Goal: Information Seeking & Learning: Learn about a topic

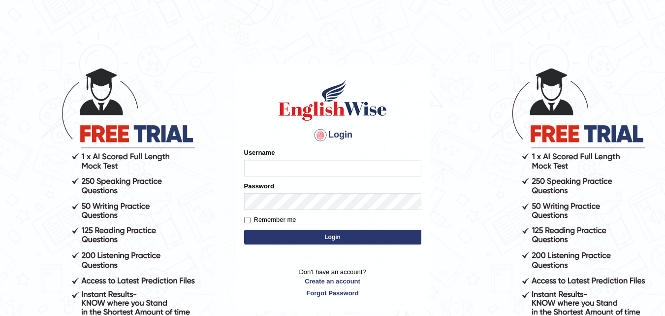
click at [270, 168] on input "Username" at bounding box center [332, 168] width 177 height 17
type input "Dipesh980"
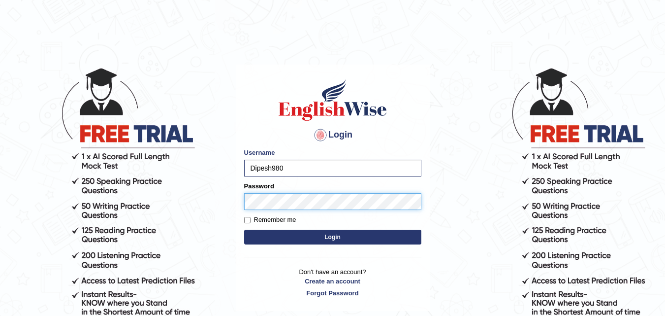
click at [244, 230] on button "Login" at bounding box center [332, 237] width 177 height 15
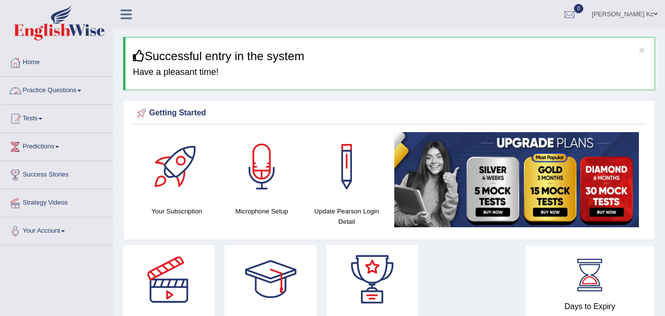
click at [68, 93] on link "Practice Questions" at bounding box center [56, 89] width 112 height 25
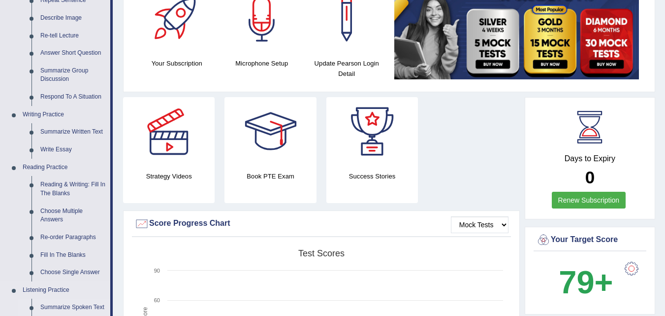
scroll to position [99, 0]
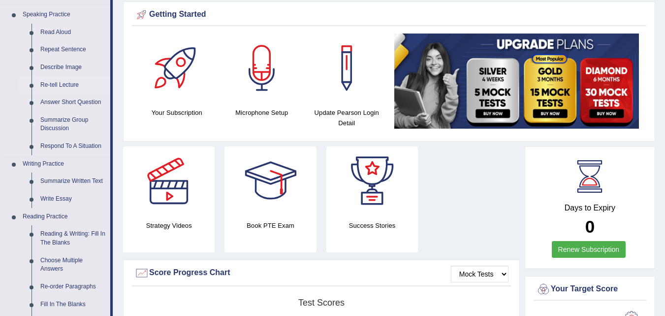
click at [59, 84] on link "Re-tell Lecture" at bounding box center [73, 85] width 74 height 18
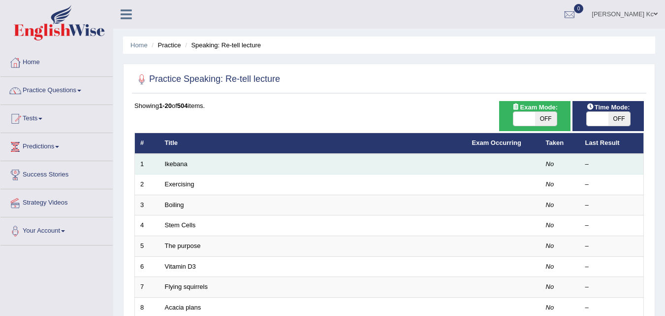
click at [180, 167] on td "Ikebana" at bounding box center [313, 164] width 307 height 21
click at [180, 166] on link "Ikebana" at bounding box center [176, 163] width 23 height 7
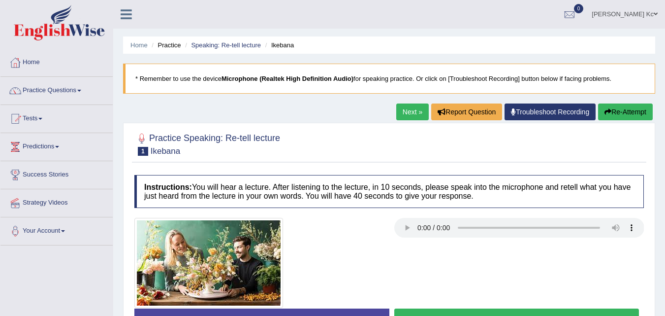
click at [77, 89] on link "Practice Questions" at bounding box center [56, 89] width 112 height 25
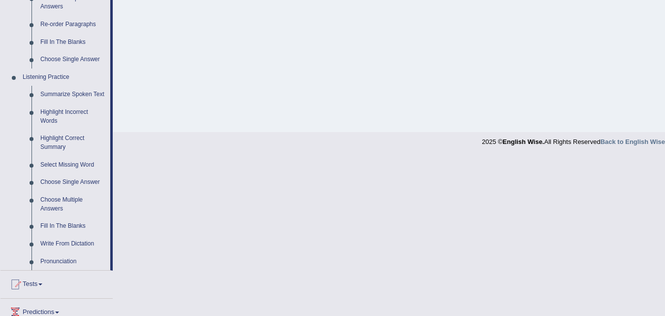
scroll to position [345, 0]
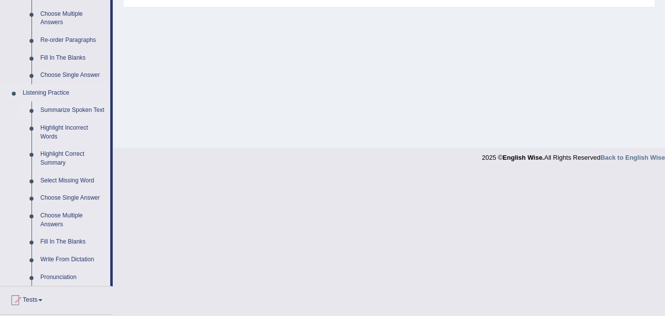
click at [67, 113] on link "Summarize Spoken Text" at bounding box center [73, 110] width 74 height 18
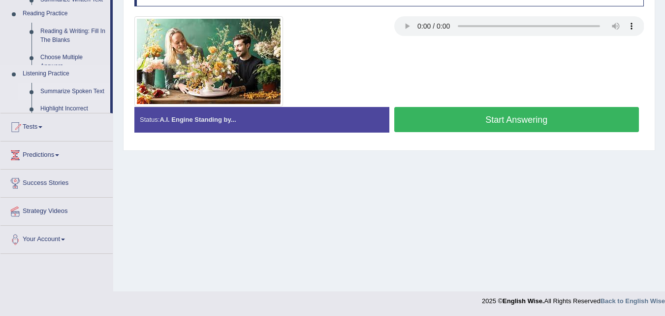
scroll to position [116, 0]
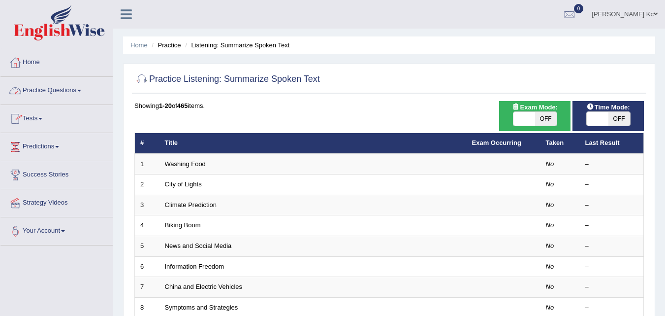
click at [81, 93] on link "Practice Questions" at bounding box center [56, 89] width 112 height 25
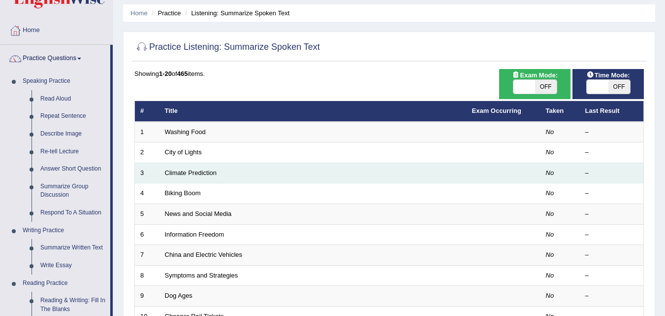
scroll to position [49, 0]
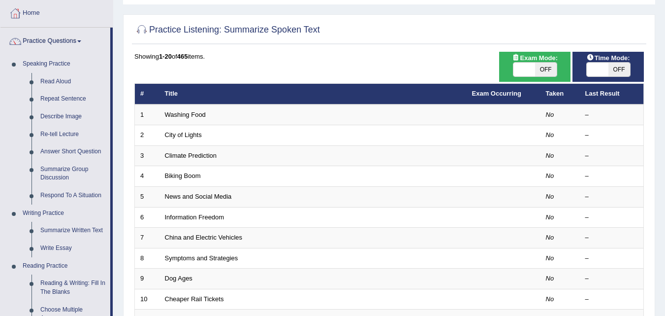
click at [621, 71] on span "OFF" at bounding box center [620, 70] width 22 height 14
checkbox input "true"
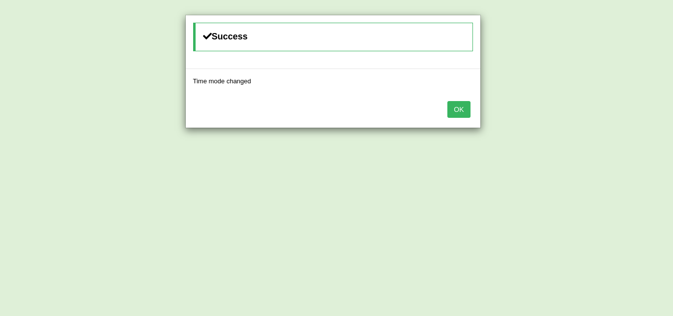
click at [461, 103] on button "OK" at bounding box center [458, 109] width 23 height 17
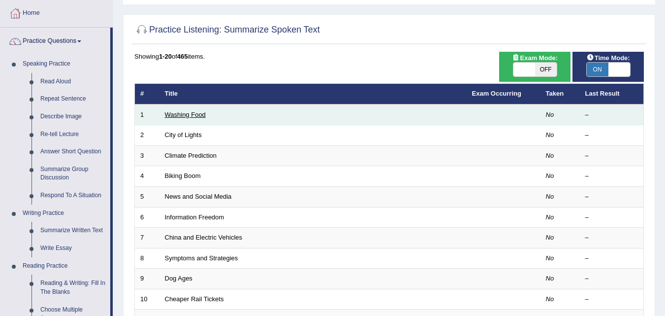
click at [165, 114] on link "Washing Food" at bounding box center [185, 114] width 41 height 7
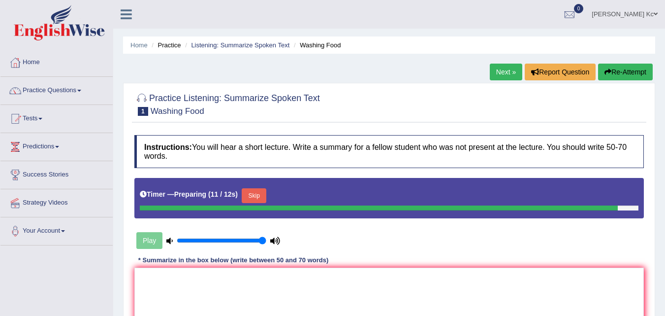
scroll to position [49, 0]
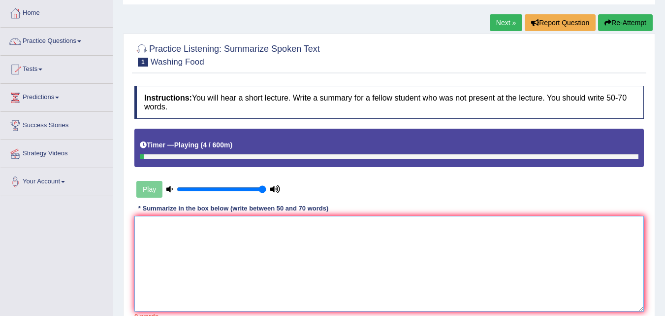
click at [146, 225] on textarea at bounding box center [389, 264] width 510 height 96
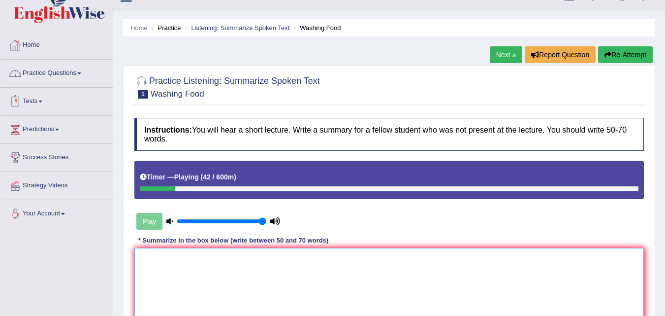
scroll to position [0, 0]
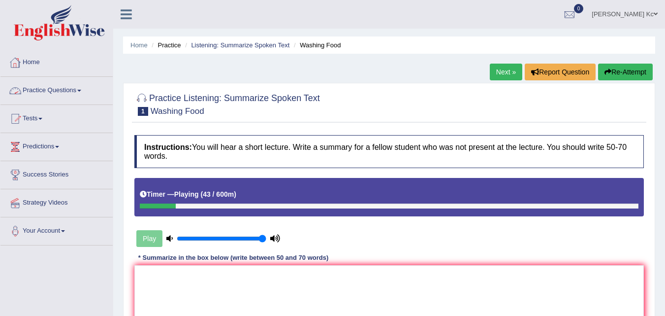
click at [75, 91] on link "Practice Questions" at bounding box center [56, 89] width 112 height 25
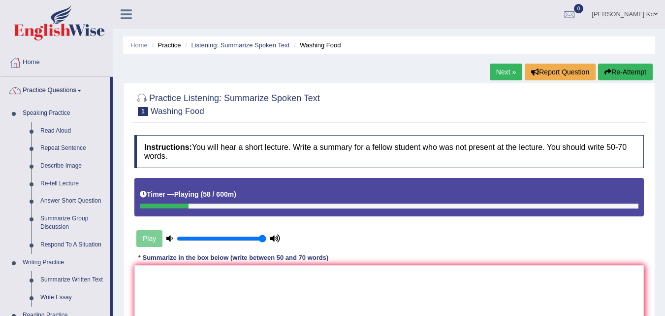
click at [632, 69] on button "Re-Attempt" at bounding box center [625, 72] width 55 height 17
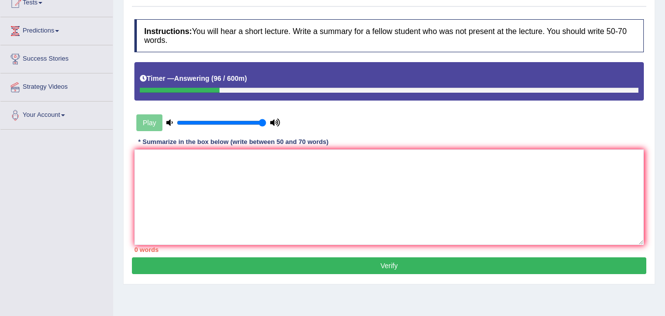
scroll to position [99, 0]
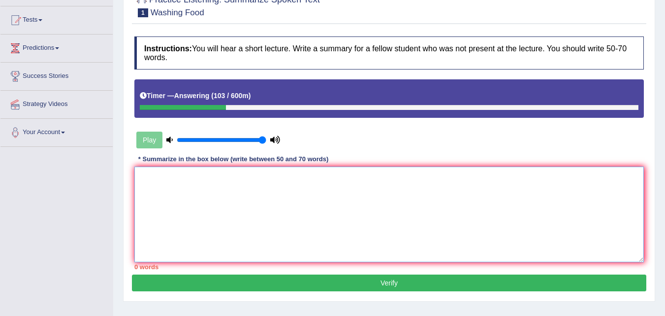
click at [146, 178] on textarea at bounding box center [389, 214] width 510 height 96
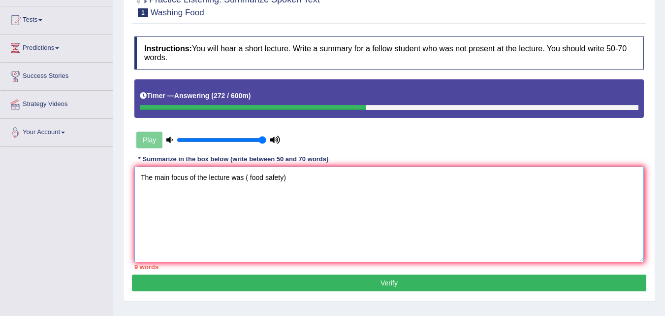
click at [249, 177] on textarea "The main focus of the lecture was ( food safety)" at bounding box center [389, 214] width 510 height 96
click at [290, 178] on textarea "The main focus of the lecture was (food safety)" at bounding box center [389, 214] width 510 height 96
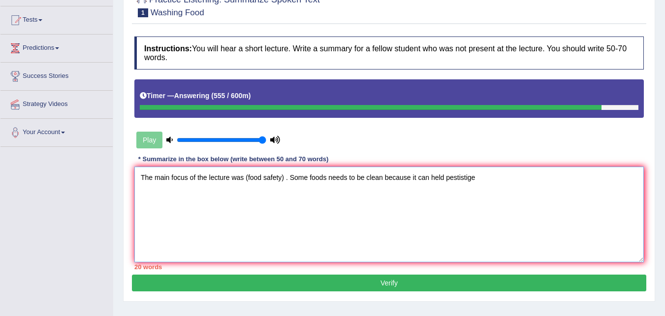
click at [430, 178] on textarea "The main focus of the lecture was (food safety) . Some foods needs to be clean …" at bounding box center [389, 214] width 510 height 96
click at [471, 177] on textarea "The main focus of the lecture was (food safety) . Some foods needs to be clean …" at bounding box center [389, 214] width 510 height 96
type textarea "The main focus of the lecture was (food safety) . Some foods needs to be clean …"
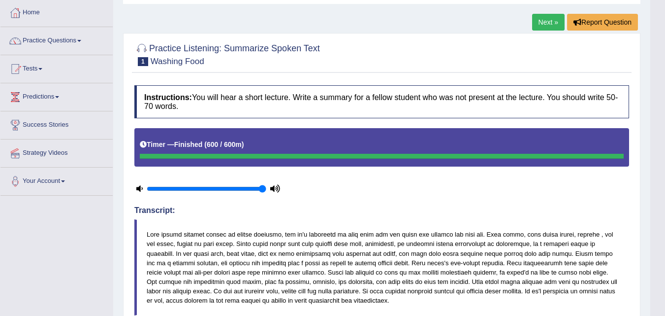
scroll to position [49, 0]
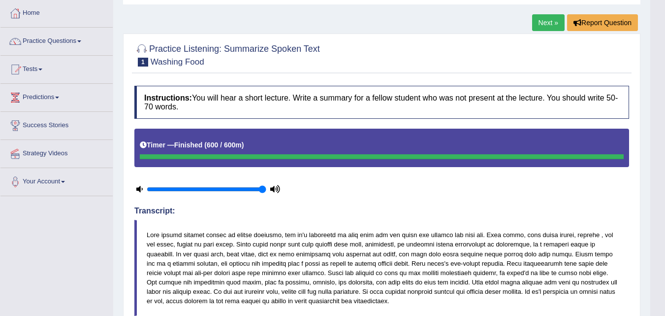
click at [542, 26] on link "Next »" at bounding box center [548, 22] width 33 height 17
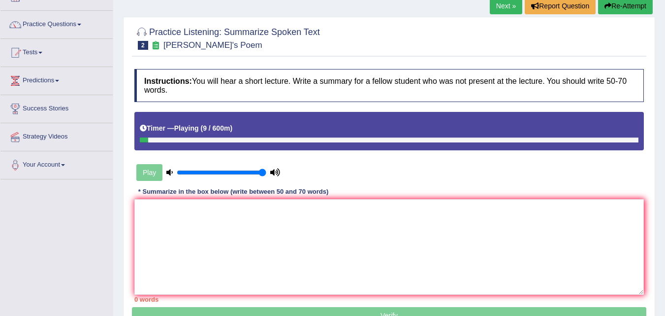
scroll to position [49, 0]
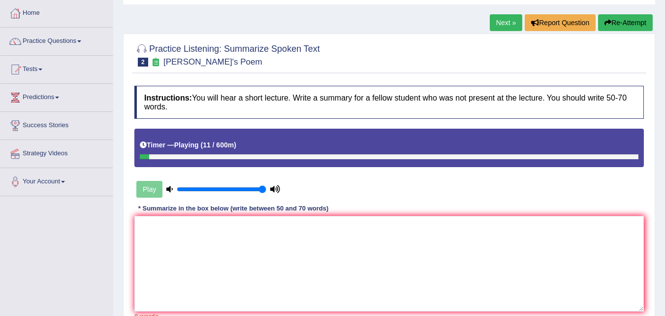
click at [629, 21] on button "Re-Attempt" at bounding box center [625, 22] width 55 height 17
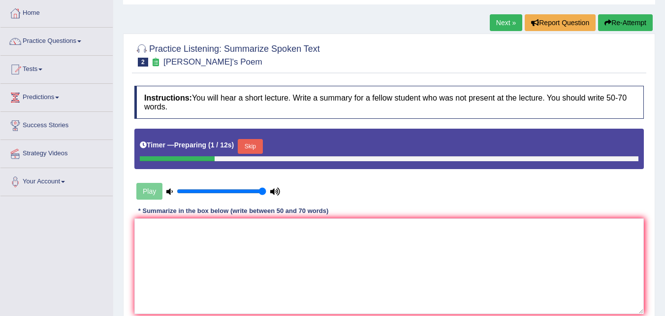
click at [254, 145] on button "Skip" at bounding box center [250, 146] width 25 height 15
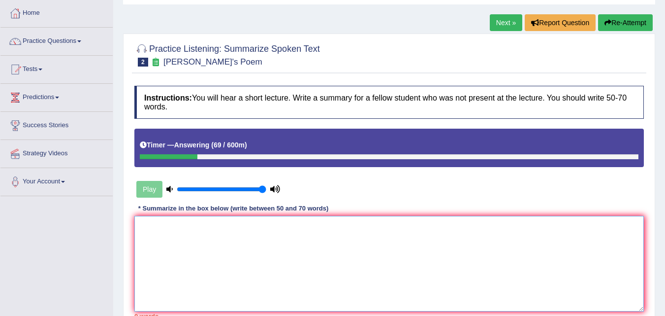
click at [171, 231] on textarea at bounding box center [389, 264] width 510 height 96
type textarea "l"
type textarea "t"
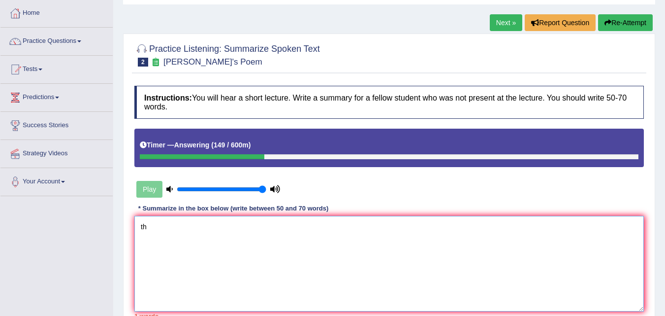
type textarea "t"
click at [261, 227] on textarea "The main topic of the lecture was about top 10 things" at bounding box center [389, 264] width 510 height 96
click at [296, 228] on textarea "The main topic of the lecture was the top 10 things" at bounding box center [389, 264] width 510 height 96
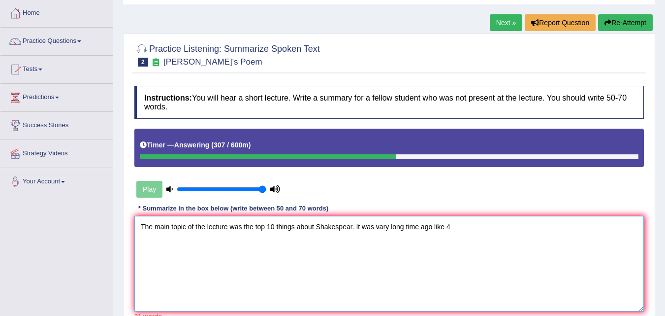
click at [272, 227] on textarea "The main topic of the lecture was the top 10 things about Shakespear. It was va…" at bounding box center [389, 264] width 510 height 96
click at [459, 230] on textarea "The main topic of the lecture was the top ten things about Shakespear. It was v…" at bounding box center [389, 264] width 510 height 96
click at [386, 226] on textarea "The main topic of the lecture was the top ten things about Shakespear. It was v…" at bounding box center [389, 264] width 510 height 96
click at [465, 231] on textarea "The main topic of the lecture was the top ten things about Shakespear. It was v…" at bounding box center [389, 264] width 510 height 96
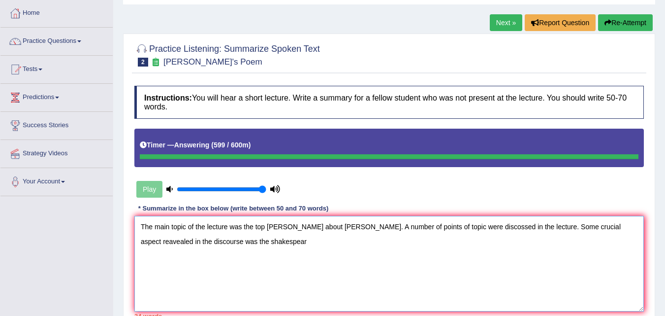
type textarea "The main topic of the lecture was the top ten things about Shakespear. A number…"
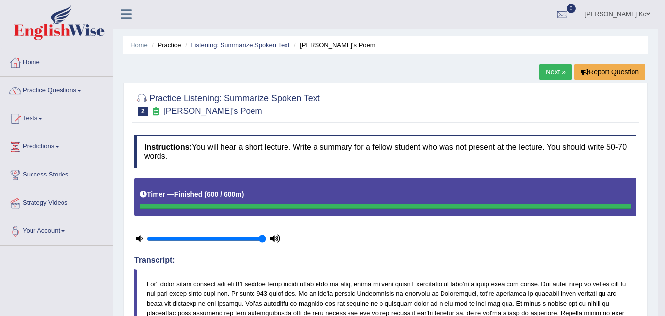
click at [551, 73] on link "Next »" at bounding box center [556, 72] width 33 height 17
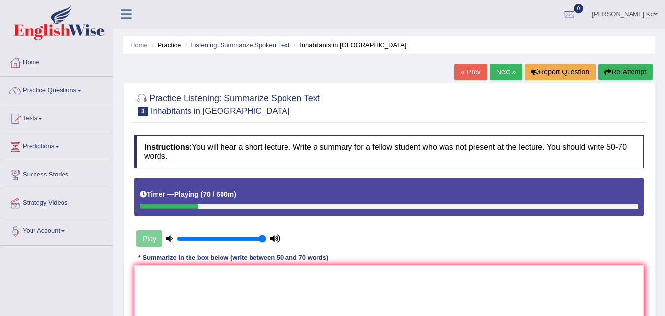
click at [631, 70] on button "Re-Attempt" at bounding box center [625, 72] width 55 height 17
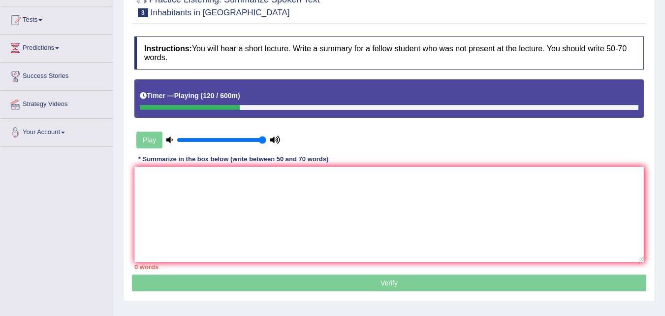
scroll to position [49, 0]
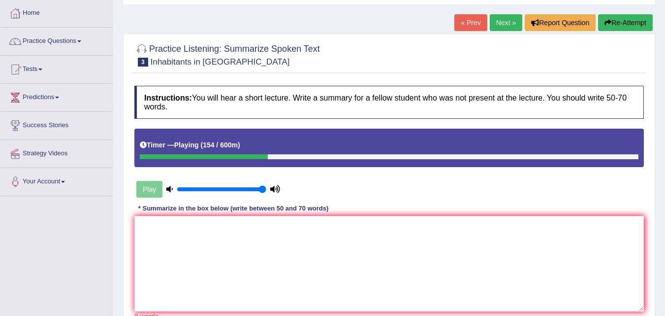
click at [622, 23] on button "Re-Attempt" at bounding box center [625, 22] width 55 height 17
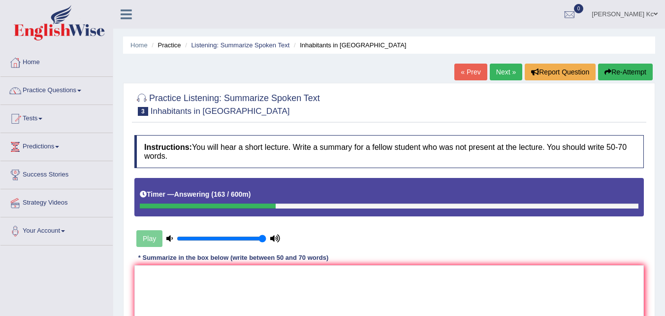
click at [648, 15] on link "[PERSON_NAME] Kc" at bounding box center [625, 13] width 81 height 26
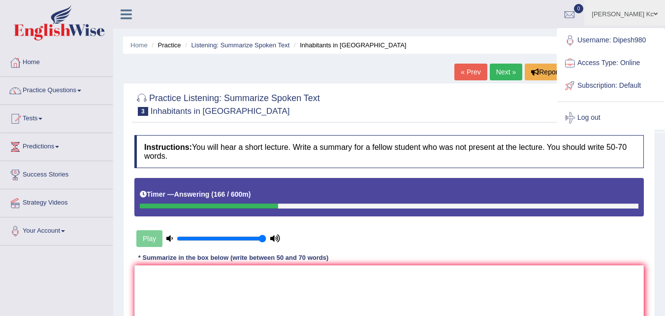
click at [597, 120] on link "Log out" at bounding box center [611, 117] width 106 height 23
